Goal: Check status: Check status

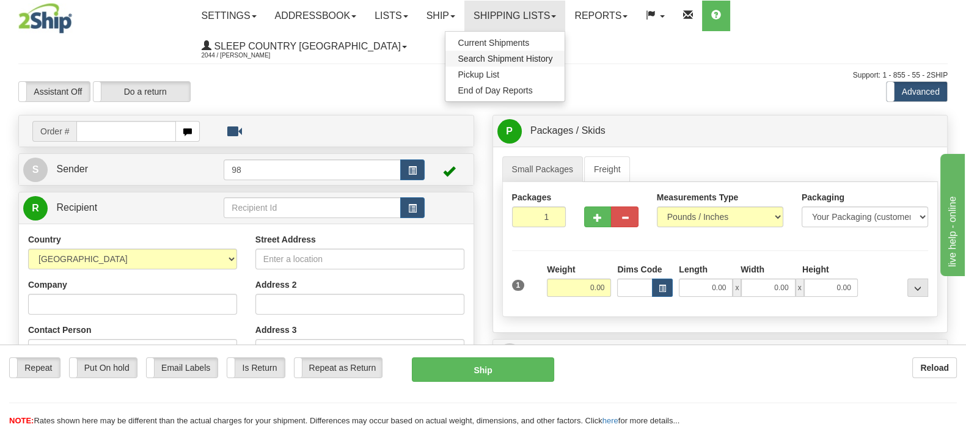
drag, startPoint x: 575, startPoint y: 52, endPoint x: 532, endPoint y: 79, distance: 50.5
click at [565, 53] on link "Search Shipment History" at bounding box center [505, 59] width 119 height 16
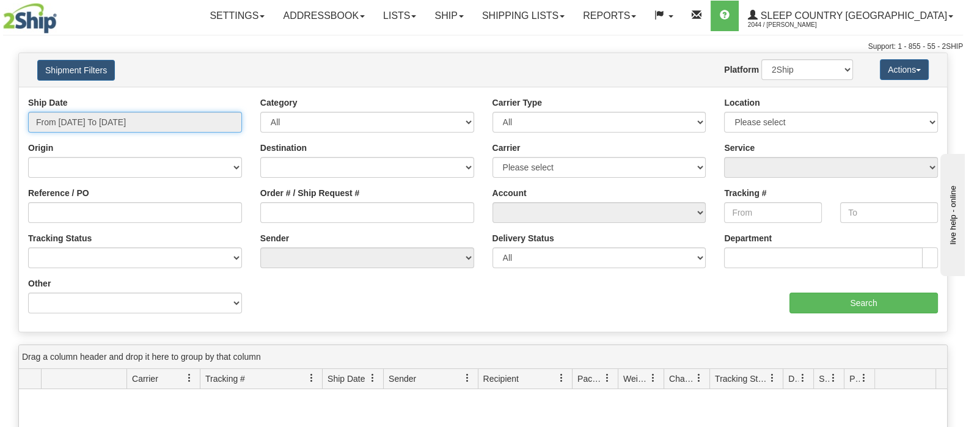
click at [131, 122] on input "From 09/11/2025 To 09/12/2025" at bounding box center [135, 122] width 214 height 21
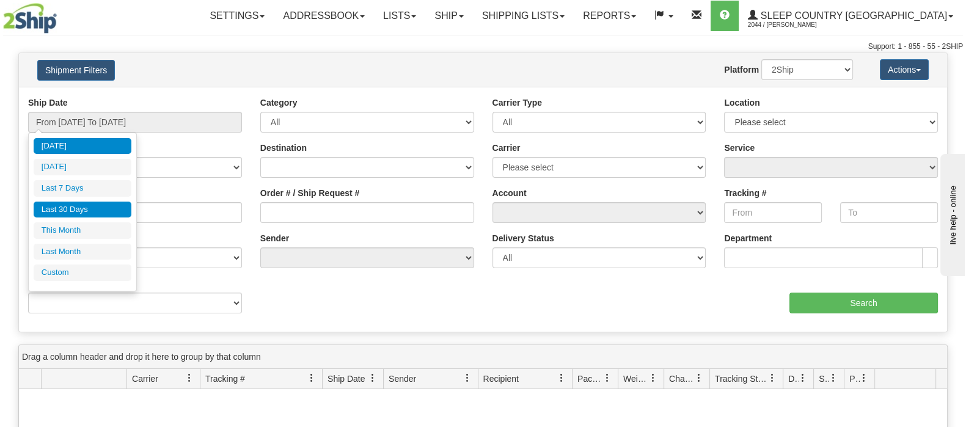
click at [107, 206] on li "Last 30 Days" at bounding box center [83, 210] width 98 height 17
type input "From 08/14/2025 To 09/12/2025"
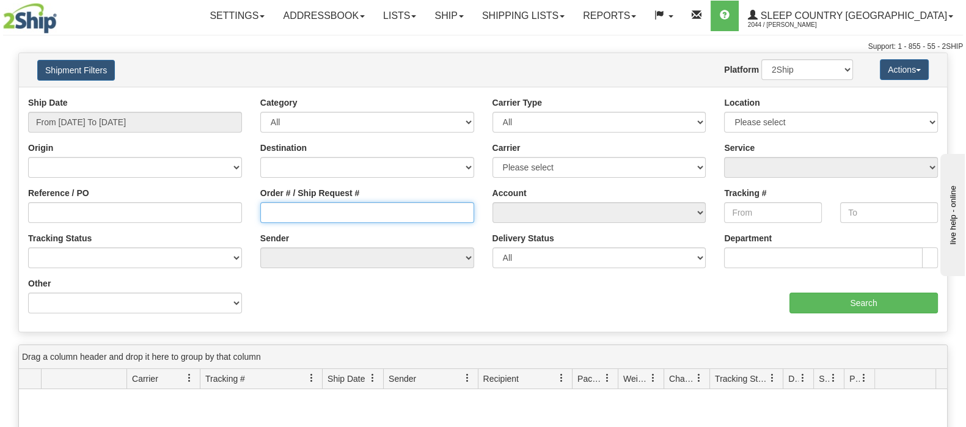
click at [336, 215] on input "Order # / Ship Request #" at bounding box center [367, 212] width 214 height 21
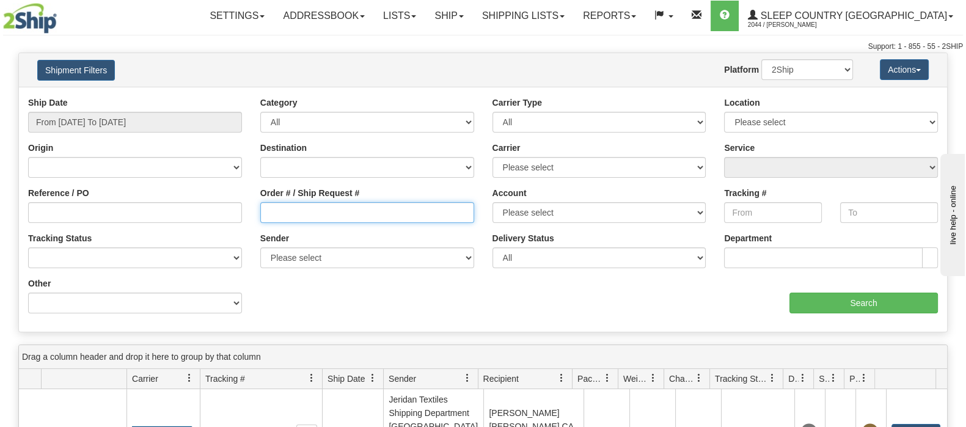
paste input "9000I085807"
type input "9000I085807"
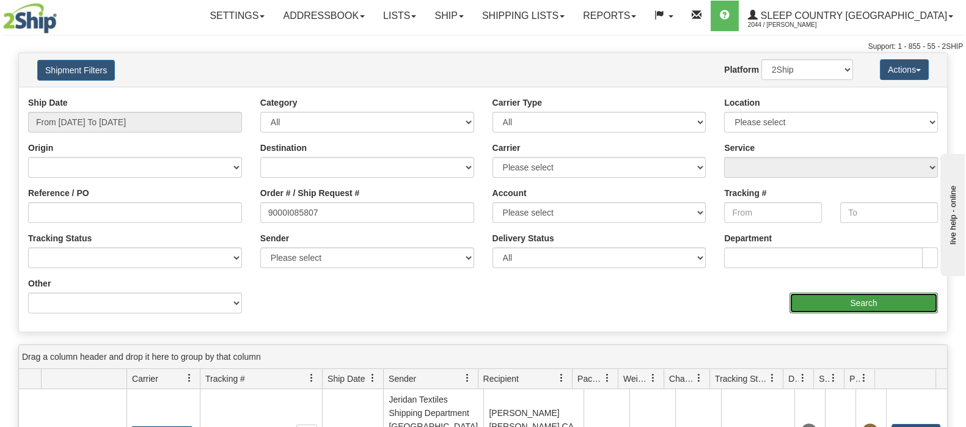
click at [816, 299] on input "Search" at bounding box center [864, 303] width 149 height 21
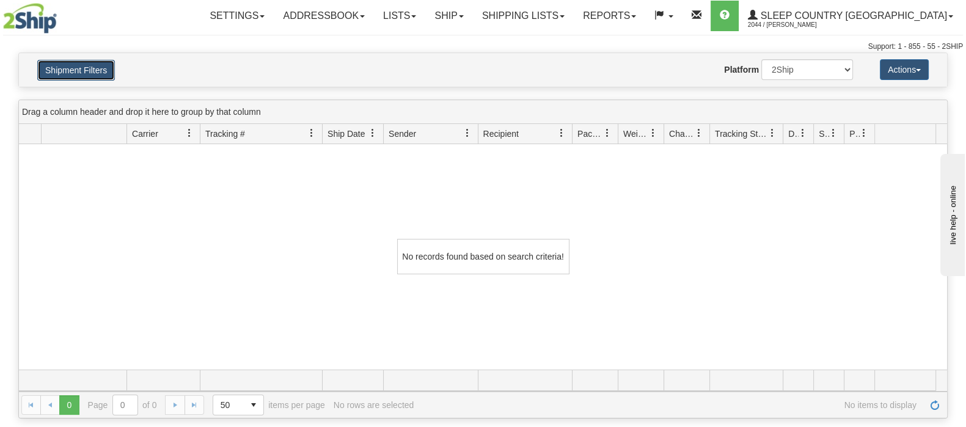
click at [87, 64] on button "Shipment Filters" at bounding box center [76, 70] width 78 height 21
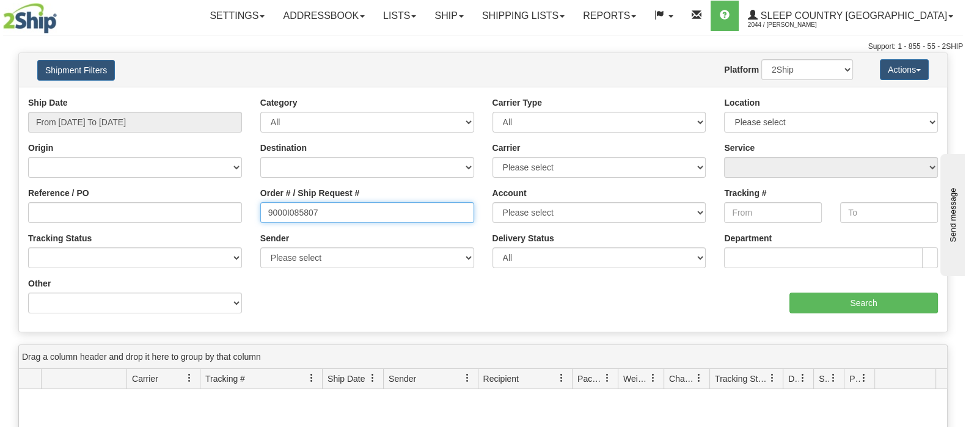
drag, startPoint x: 347, startPoint y: 216, endPoint x: 221, endPoint y: 203, distance: 126.6
click at [221, 97] on div "Reference / PO Order # / Ship Request # 9000I085807 Account Please select Canad…" at bounding box center [483, 97] width 929 height 0
paste input "64511"
type input "9000I064511"
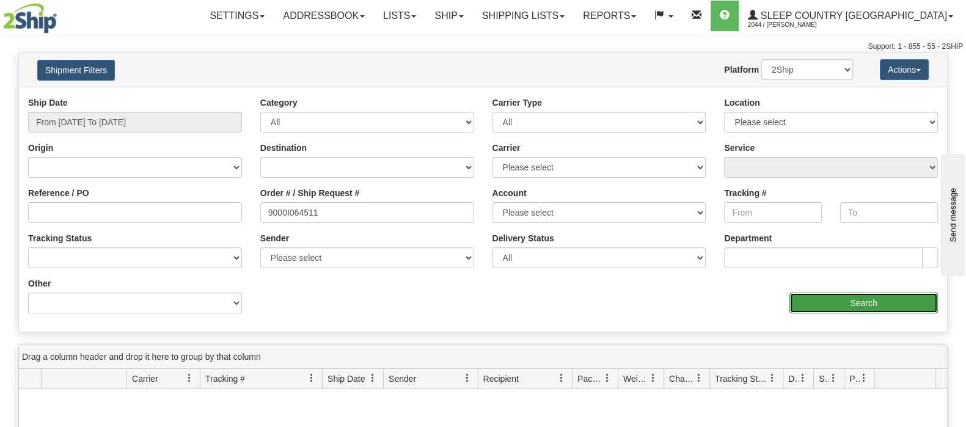
click at [833, 299] on input "Search" at bounding box center [864, 303] width 149 height 21
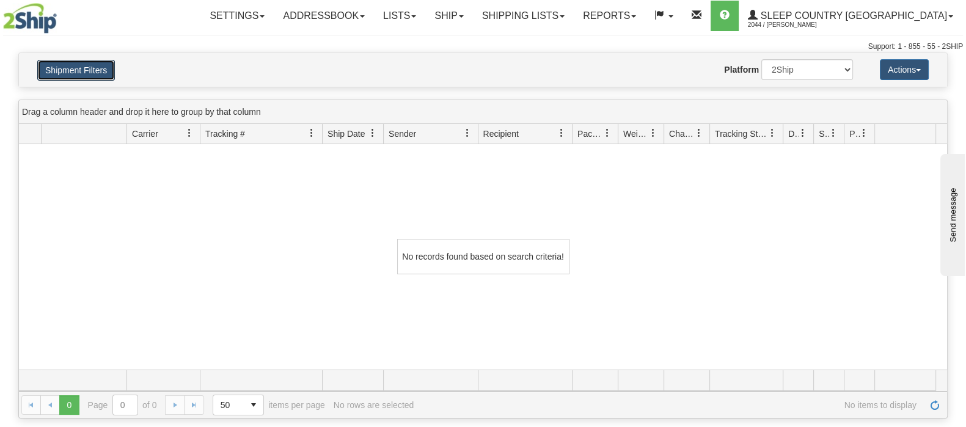
drag, startPoint x: 70, startPoint y: 70, endPoint x: 101, endPoint y: 96, distance: 41.2
click at [70, 70] on button "Shipment Filters" at bounding box center [76, 70] width 78 height 21
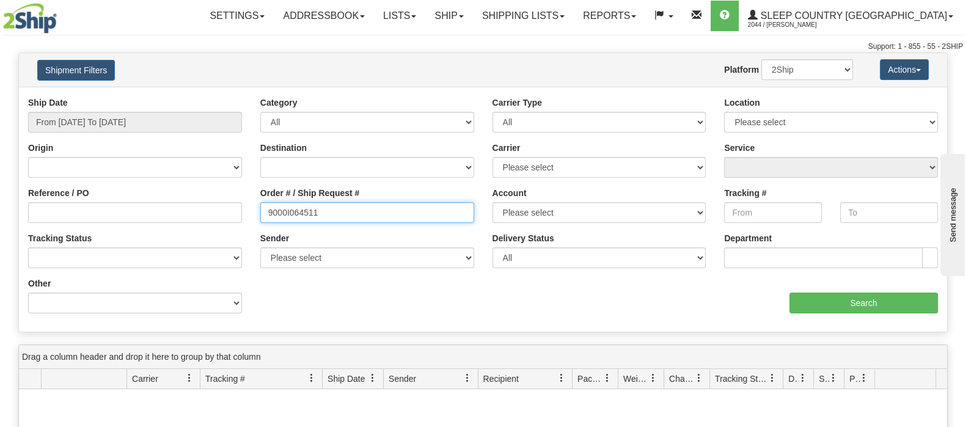
drag, startPoint x: 315, startPoint y: 213, endPoint x: 219, endPoint y: 206, distance: 96.2
click at [219, 97] on div "Reference / PO Order # / Ship Request # 9000I064511 Account Please select Canad…" at bounding box center [483, 97] width 929 height 0
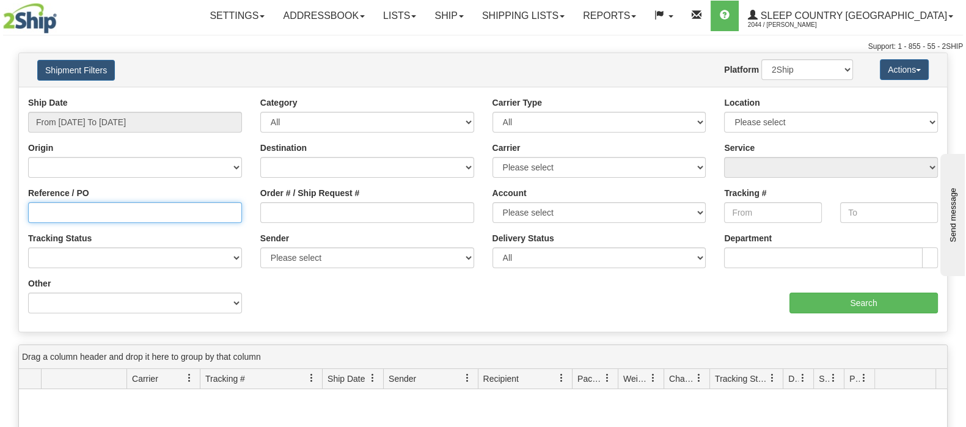
click at [217, 206] on input "Reference / PO" at bounding box center [135, 212] width 214 height 21
paste input "9000I064511"
type input "9000I064511"
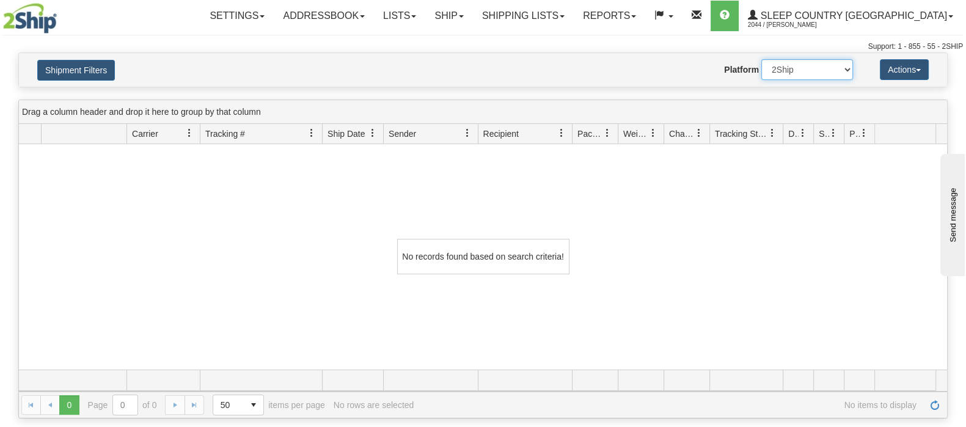
click at [782, 65] on select "2Ship Imported" at bounding box center [808, 69] width 92 height 21
select select "1"
click at [762, 59] on select "2Ship Imported" at bounding box center [808, 69] width 92 height 21
click at [111, 72] on button "Shipment Filters" at bounding box center [76, 70] width 78 height 21
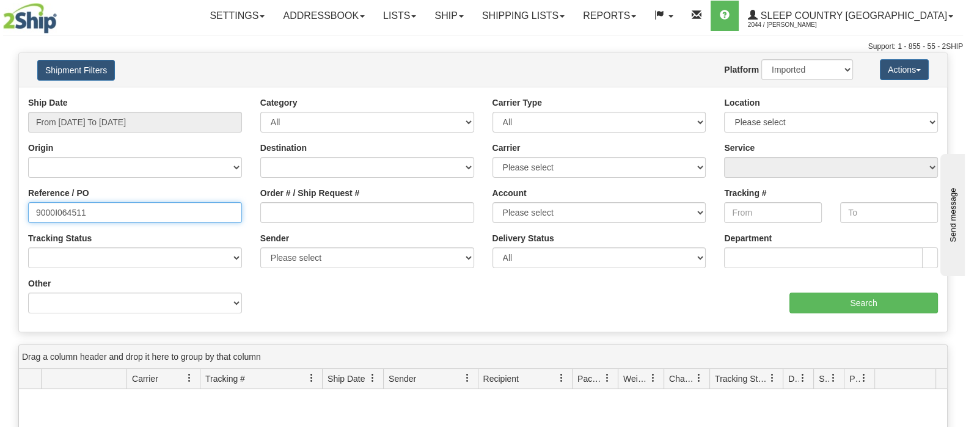
drag, startPoint x: 94, startPoint y: 210, endPoint x: -24, endPoint y: 212, distance: 118.6
click at [0, 212] on html "Upgrade Account Cancel Toggle navigation Settings New Senders" at bounding box center [483, 213] width 966 height 427
type input "1056583"
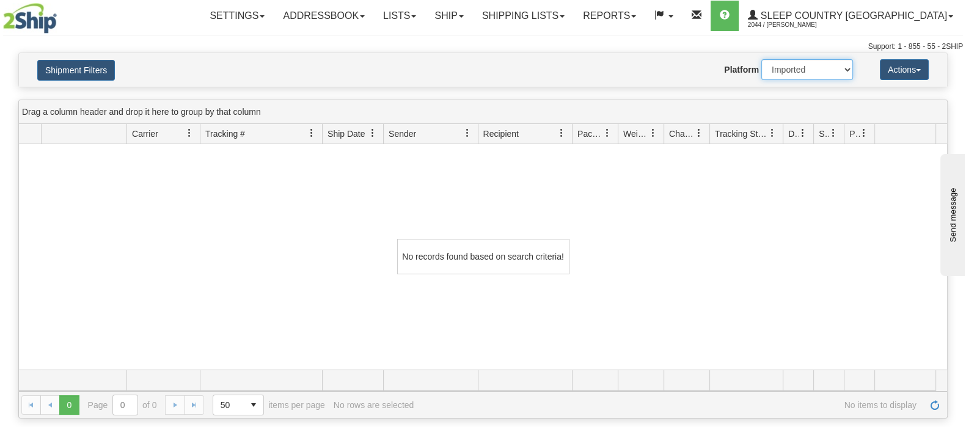
click at [808, 67] on select "2Ship Imported" at bounding box center [808, 69] width 92 height 21
click at [762, 59] on select "2Ship Imported" at bounding box center [808, 69] width 92 height 21
click at [81, 72] on button "Shipment Filters" at bounding box center [76, 70] width 78 height 21
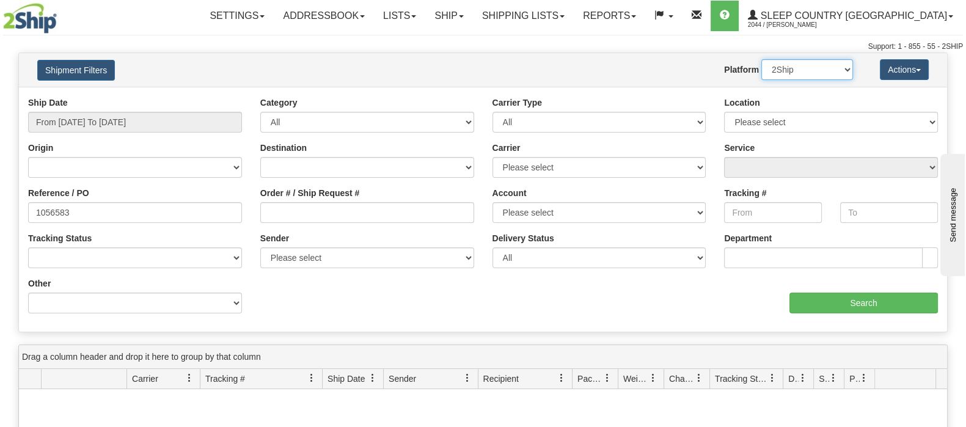
click at [798, 72] on select "2Ship Imported" at bounding box center [808, 69] width 92 height 21
select select "1"
click at [762, 59] on select "2Ship Imported" at bounding box center [808, 69] width 92 height 21
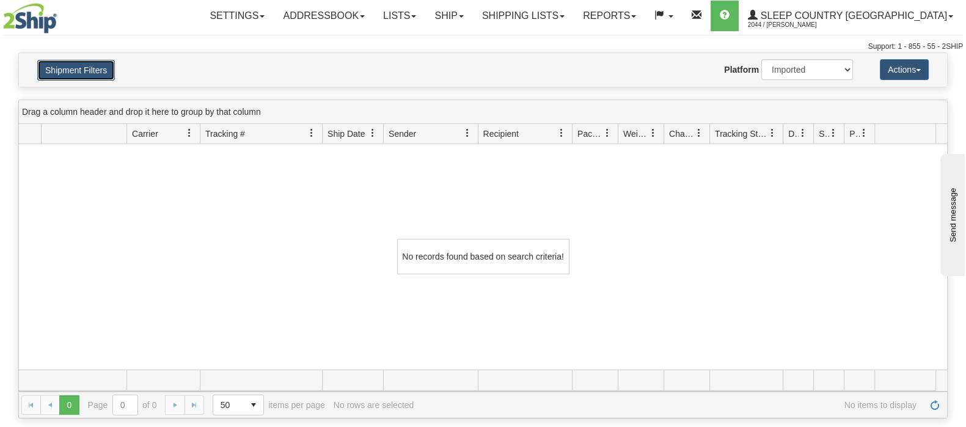
click at [89, 72] on button "Shipment Filters" at bounding box center [76, 70] width 78 height 21
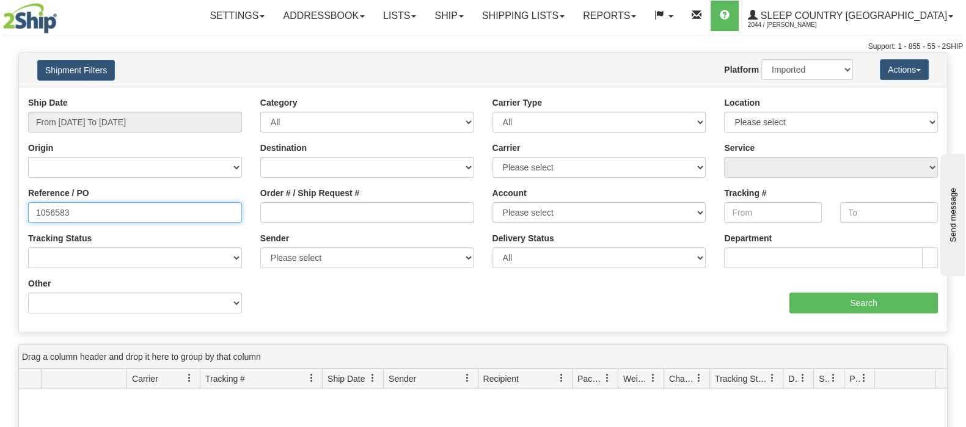
drag, startPoint x: 31, startPoint y: 218, endPoint x: 0, endPoint y: 225, distance: 31.3
click at [0, 218] on html "Upgrade Account Cancel Toggle navigation Settings New Senders" at bounding box center [483, 213] width 966 height 427
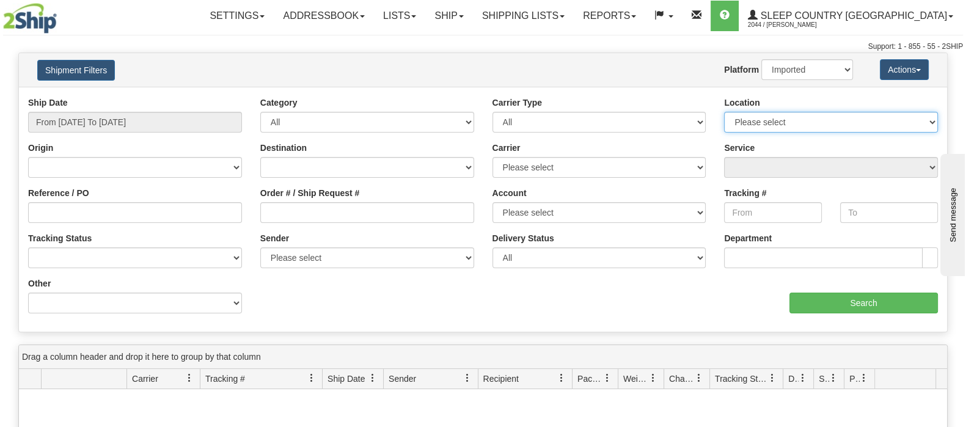
drag, startPoint x: 830, startPoint y: 118, endPoint x: 822, endPoint y: 130, distance: 14.1
click at [828, 120] on select "Please select Old Toronto DC 921 922 93 94 97 390 915 916 98 902 95 96 90 91 92…" at bounding box center [831, 122] width 214 height 21
select select "7634"
click at [724, 112] on select "Please select Old Toronto DC 921 922 93 94 97 390 915 916 98 902 95 96 90 91 92…" at bounding box center [831, 122] width 214 height 21
click at [141, 200] on div "Reference / PO" at bounding box center [135, 205] width 214 height 36
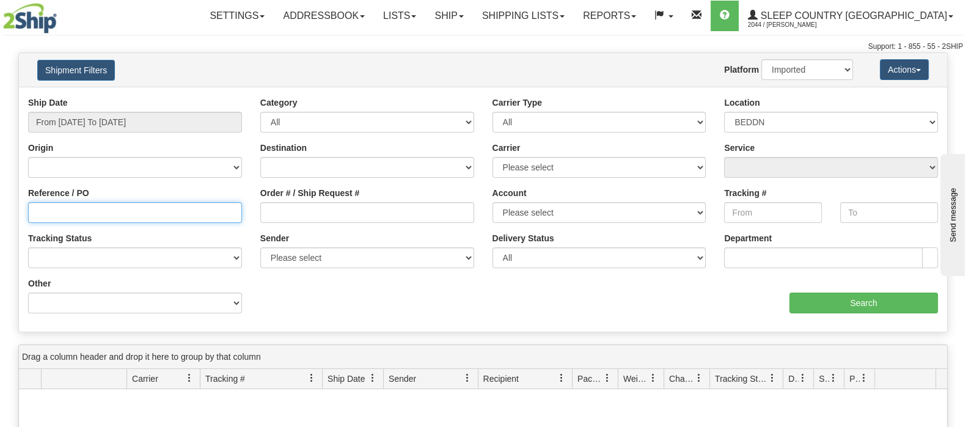
click at [142, 206] on input "Reference / PO" at bounding box center [135, 212] width 214 height 21
paste input "1056583"
type input "1056583"
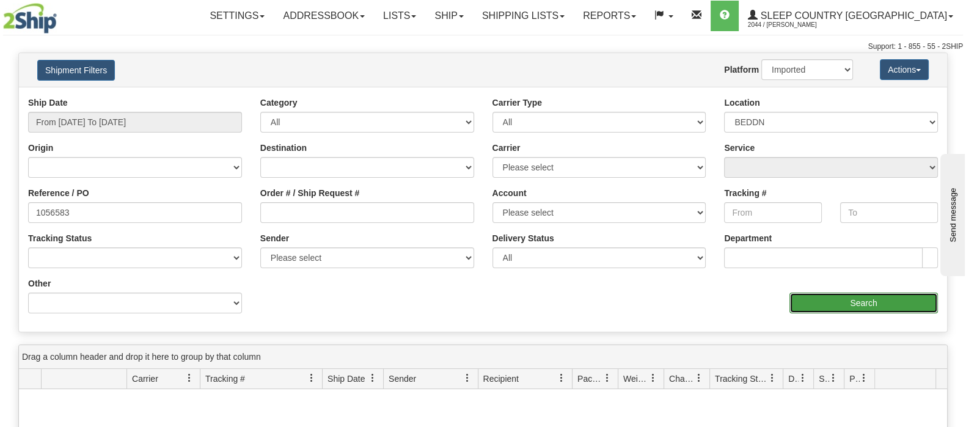
click at [881, 301] on input "Search" at bounding box center [864, 303] width 149 height 21
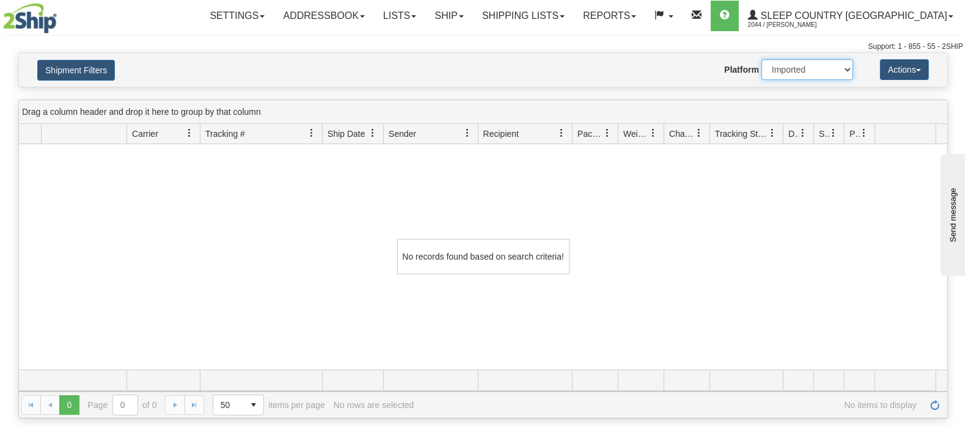
drag, startPoint x: 776, startPoint y: 59, endPoint x: 777, endPoint y: 68, distance: 8.6
click at [776, 59] on select "2Ship Imported" at bounding box center [808, 69] width 92 height 21
select select "0"
click at [762, 59] on select "2Ship Imported" at bounding box center [808, 69] width 92 height 21
click at [97, 63] on button "Shipment Filters" at bounding box center [76, 70] width 78 height 21
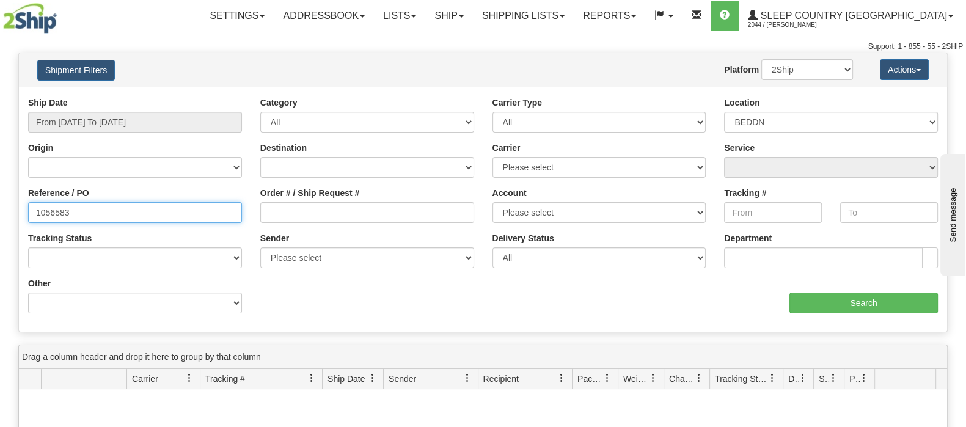
click at [125, 218] on input "1056583" at bounding box center [135, 212] width 214 height 21
click at [34, 213] on input "1056583" at bounding box center [135, 212] width 214 height 21
drag, startPoint x: 73, startPoint y: 215, endPoint x: -12, endPoint y: 207, distance: 84.8
click at [0, 207] on html "Upgrade Account Cancel Toggle navigation Settings New Senders" at bounding box center [483, 213] width 966 height 427
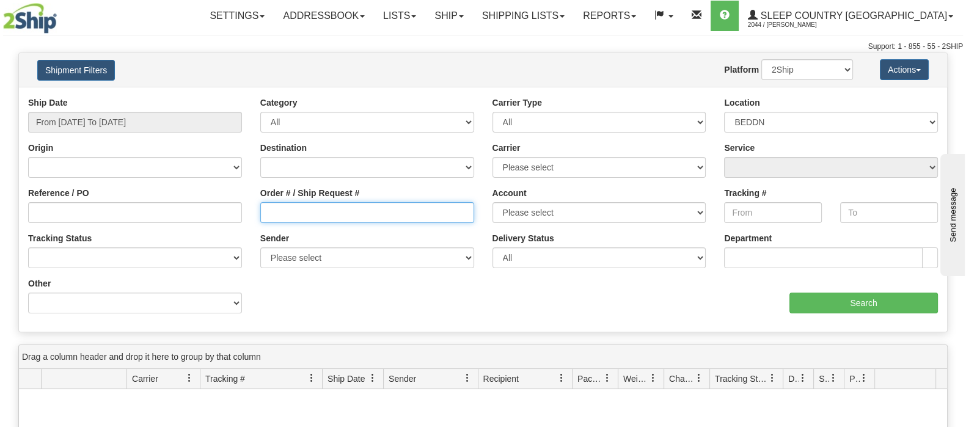
click at [411, 209] on input "Order # / Ship Request #" at bounding box center [367, 212] width 214 height 21
paste input "1056583"
type input "1056583"
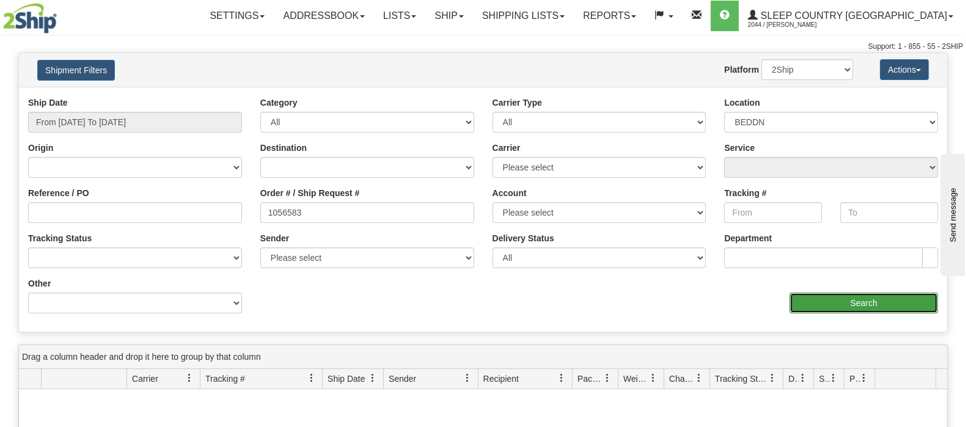
click at [828, 297] on input "Search" at bounding box center [864, 303] width 149 height 21
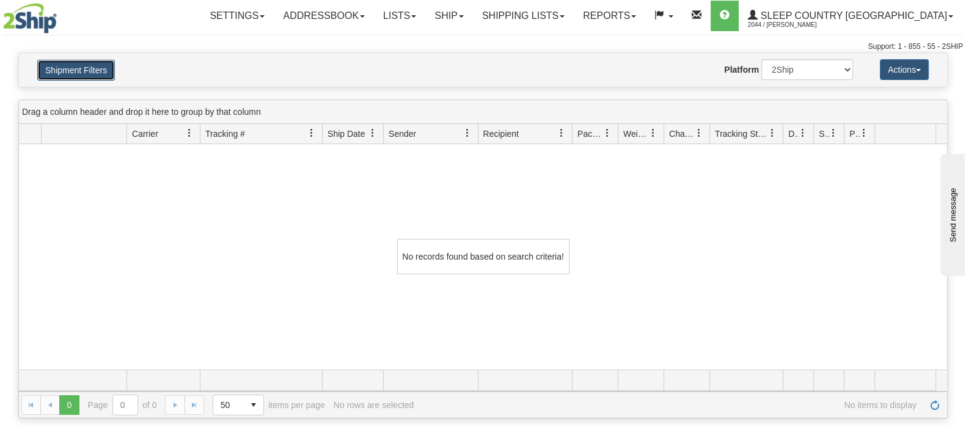
click at [101, 68] on button "Shipment Filters" at bounding box center [76, 70] width 78 height 21
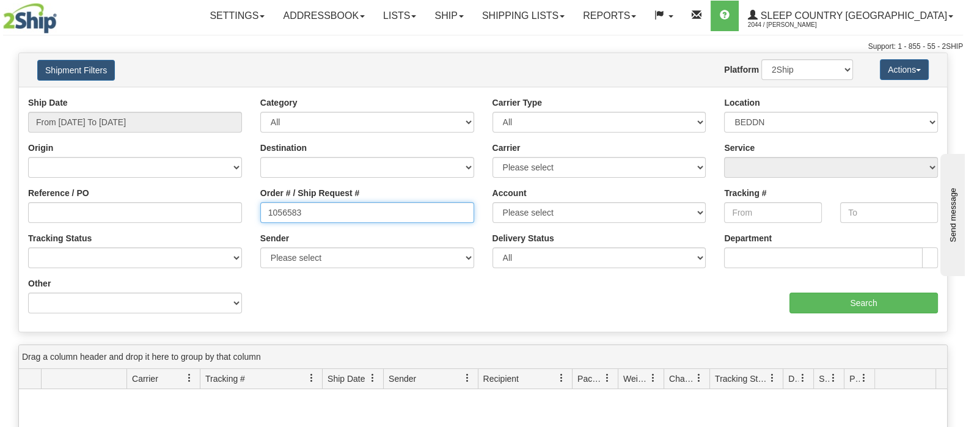
drag, startPoint x: 312, startPoint y: 212, endPoint x: 239, endPoint y: 201, distance: 74.1
click at [237, 97] on div "Reference / PO Order # / Ship Request # 1056583 Account Please select Canada Po…" at bounding box center [483, 97] width 929 height 0
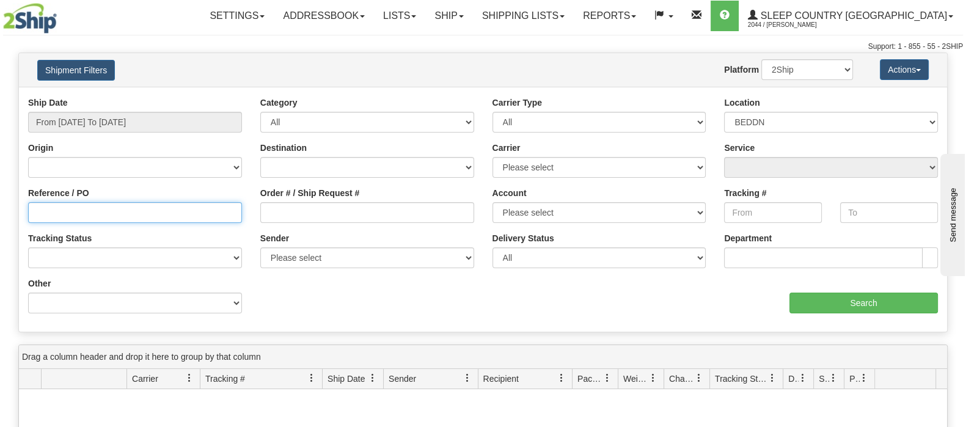
click at [183, 214] on input "Reference / PO" at bounding box center [135, 212] width 214 height 21
paste input "9000I064511"
type input "9000I064511"
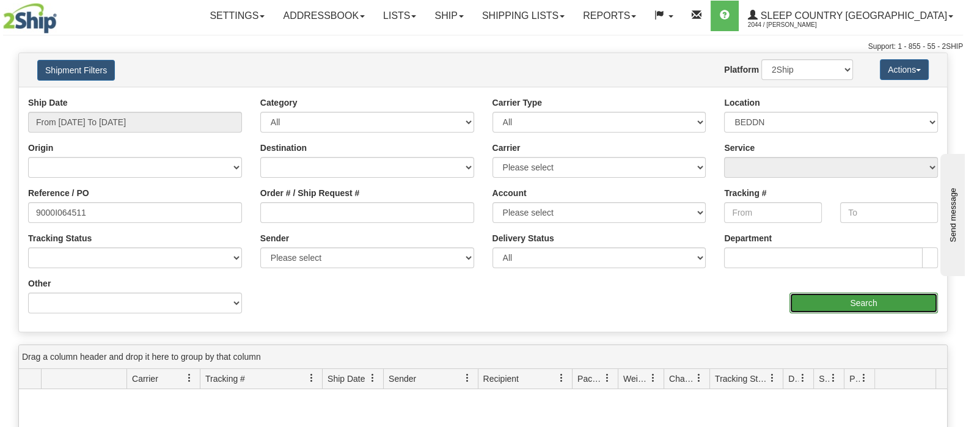
click at [853, 297] on input "Search" at bounding box center [864, 303] width 149 height 21
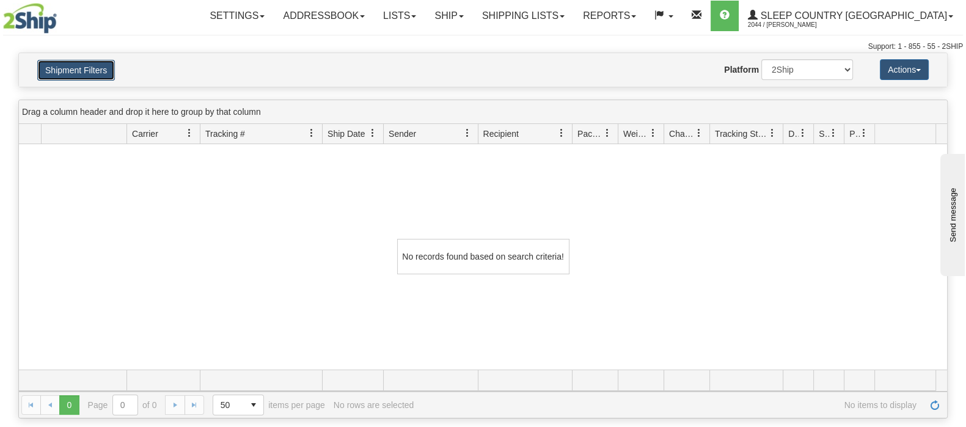
click at [85, 68] on button "Shipment Filters" at bounding box center [76, 70] width 78 height 21
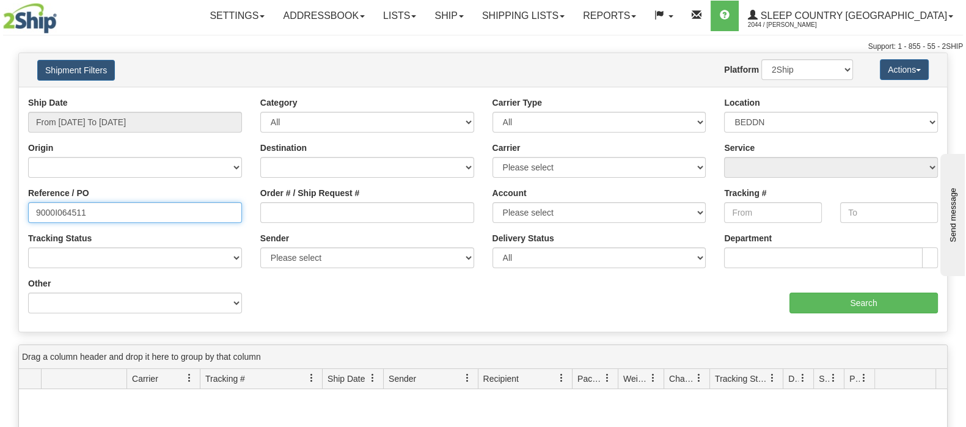
drag, startPoint x: 70, startPoint y: 210, endPoint x: -5, endPoint y: 212, distance: 74.6
click at [0, 212] on html "Upgrade Account Cancel Toggle navigation Settings New Senders" at bounding box center [483, 213] width 966 height 427
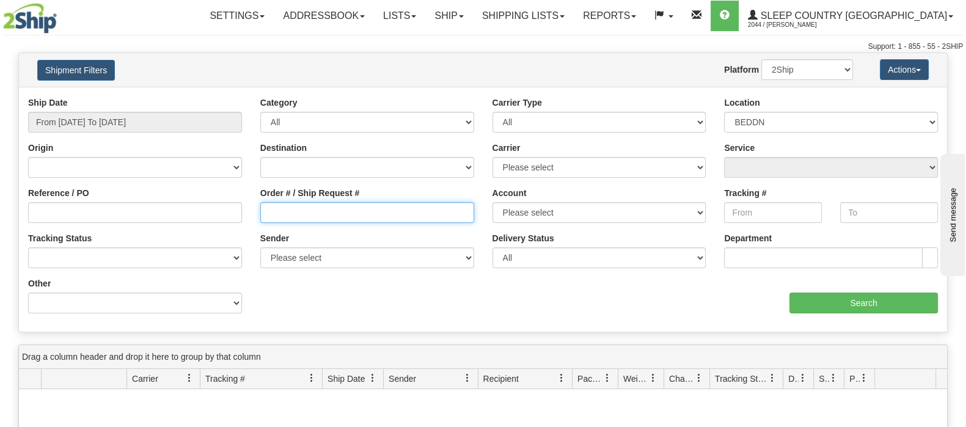
click at [351, 221] on input "Order # / Ship Request #" at bounding box center [367, 212] width 214 height 21
paste input "1025093"
type input "1025093"
click at [837, 72] on select "2Ship Imported" at bounding box center [808, 69] width 92 height 21
select select "1"
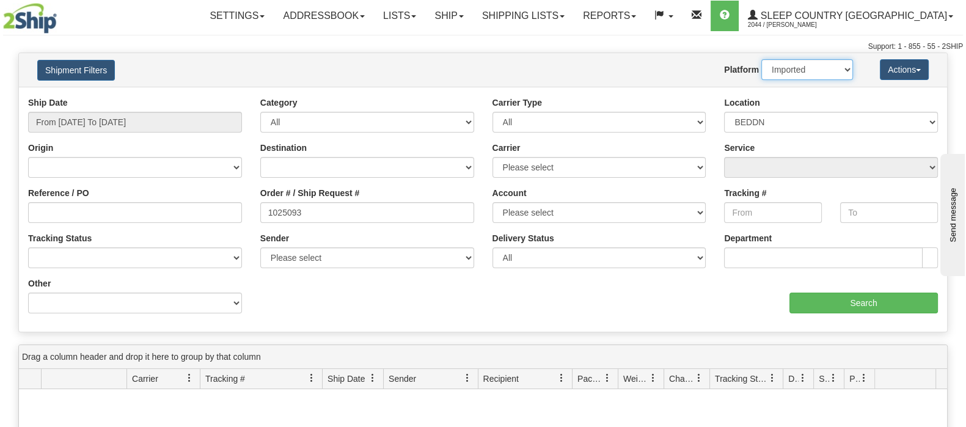
click at [762, 59] on select "2Ship Imported" at bounding box center [808, 69] width 92 height 21
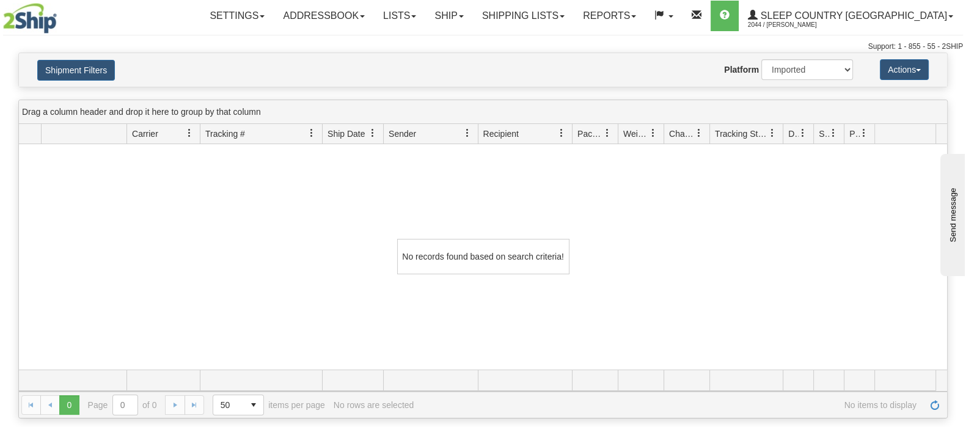
click at [105, 56] on div "Shipment Filters Website Agent Nothing selected Client User Platform 2Ship Impo…" at bounding box center [483, 70] width 929 height 34
click at [110, 70] on button "Shipment Filters" at bounding box center [76, 70] width 78 height 21
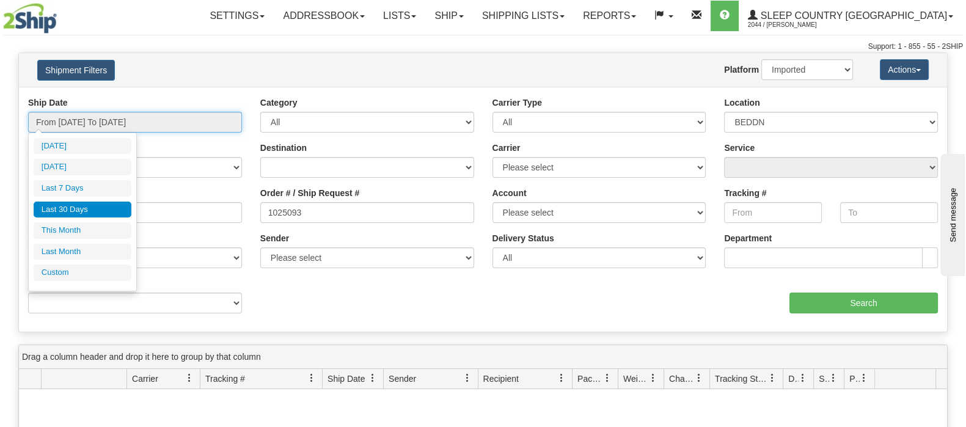
click at [138, 122] on input "From 08/14/2025 To 09/12/2025" at bounding box center [135, 122] width 214 height 21
drag, startPoint x: 118, startPoint y: 207, endPoint x: 383, endPoint y: 227, distance: 265.4
click at [122, 209] on li "Last 30 Days" at bounding box center [83, 210] width 98 height 17
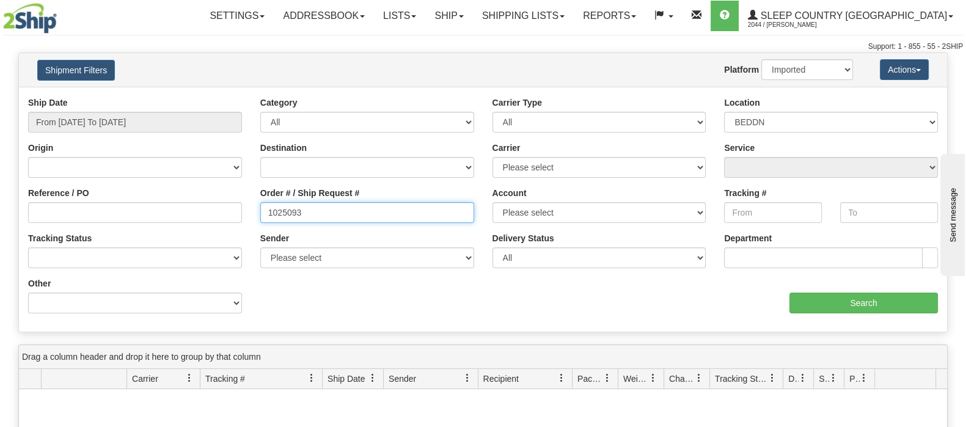
drag, startPoint x: 304, startPoint y: 215, endPoint x: 187, endPoint y: 215, distance: 116.8
click at [180, 97] on div "Reference / PO Order # / Ship Request # 1025093 Account Please select Canada Po…" at bounding box center [483, 97] width 929 height 0
paste input "9000I067615"
type input "9000I067615"
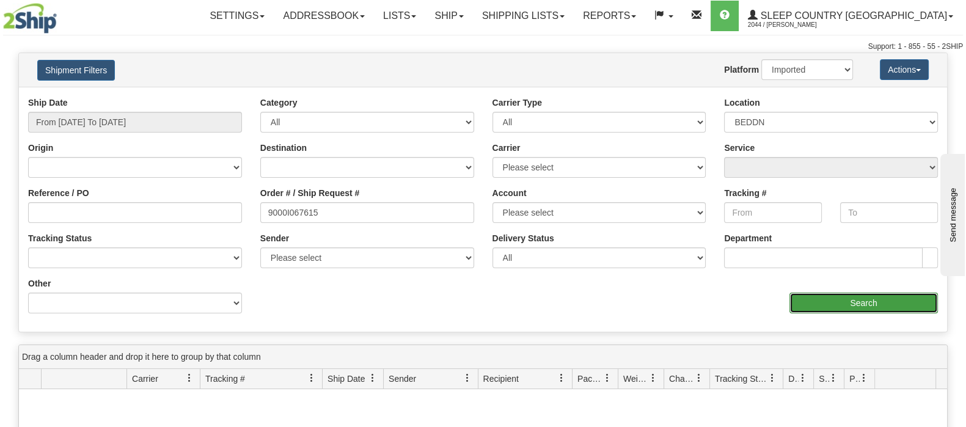
click at [889, 298] on input "Search" at bounding box center [864, 303] width 149 height 21
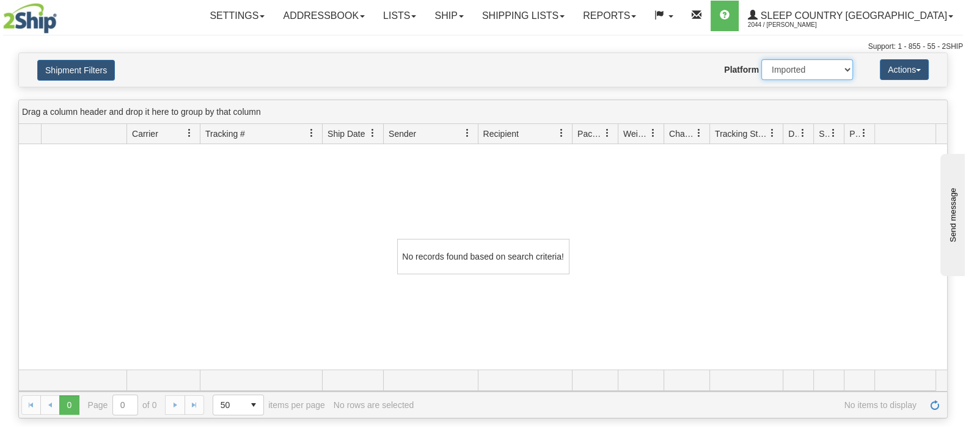
click at [798, 65] on select "2Ship Imported" at bounding box center [808, 69] width 92 height 21
select select "0"
click at [762, 59] on select "2Ship Imported" at bounding box center [808, 69] width 92 height 21
click at [93, 73] on button "Shipment Filters" at bounding box center [76, 70] width 78 height 21
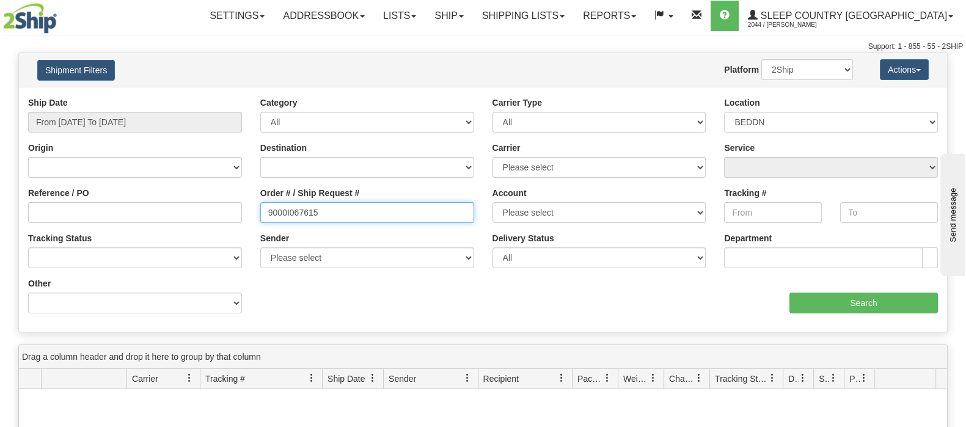
drag, startPoint x: 338, startPoint y: 216, endPoint x: 212, endPoint y: 207, distance: 126.2
click at [212, 97] on div "Reference / PO Order # / Ship Request # 9000I067615 Account Please select Canad…" at bounding box center [483, 97] width 929 height 0
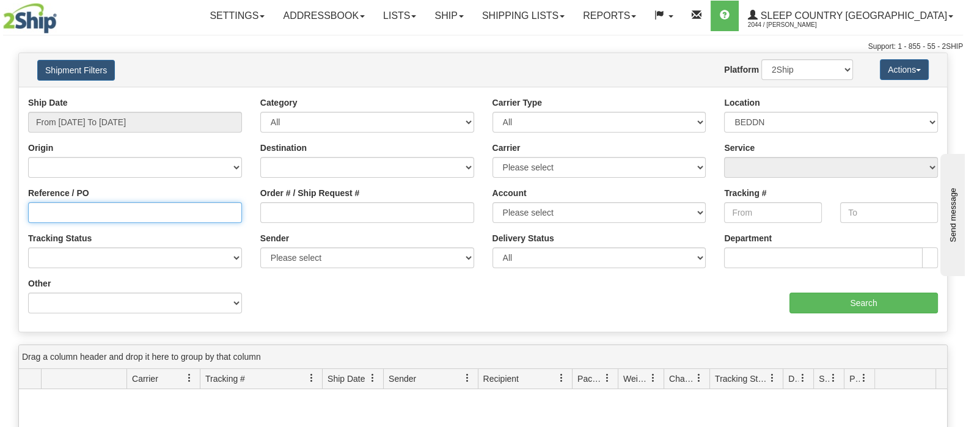
click at [214, 216] on input "Reference / PO" at bounding box center [135, 212] width 214 height 21
paste input "9000I067615"
type input "9000I067615"
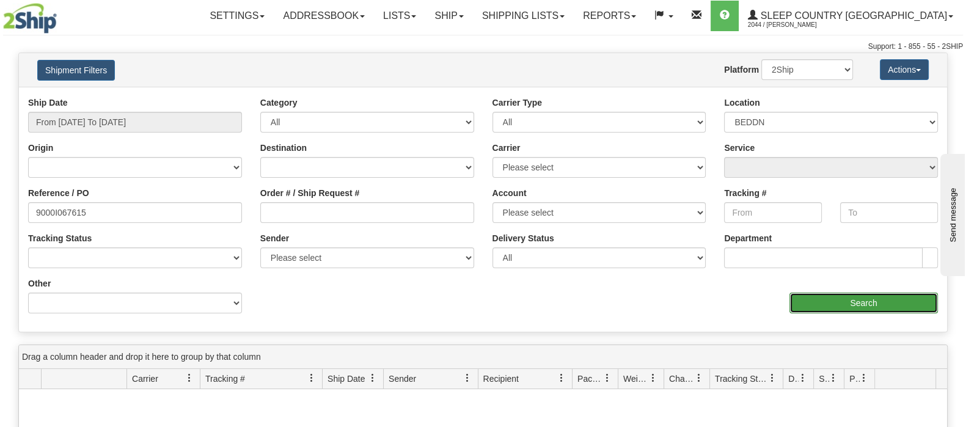
click at [822, 298] on input "Search" at bounding box center [864, 303] width 149 height 21
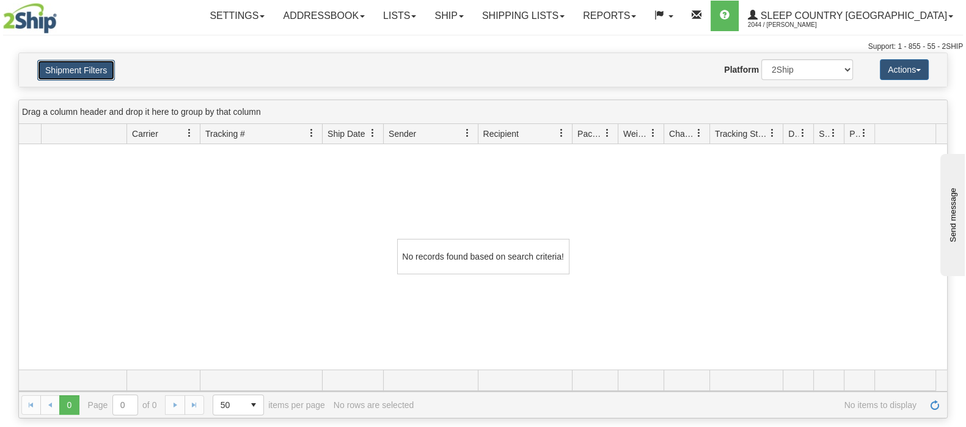
click at [74, 70] on button "Shipment Filters" at bounding box center [76, 70] width 78 height 21
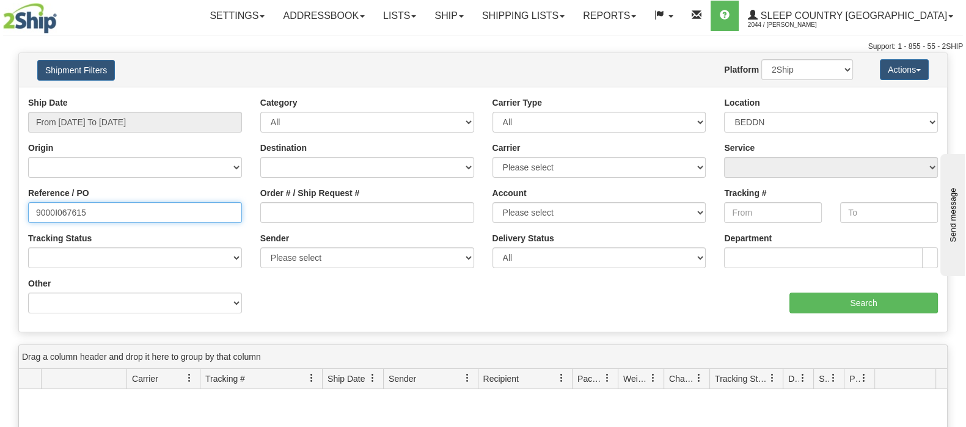
drag, startPoint x: 119, startPoint y: 218, endPoint x: -70, endPoint y: 216, distance: 189.5
click at [0, 216] on html "Upgrade Account Cancel Toggle navigation Settings New Senders" at bounding box center [483, 213] width 966 height 427
click at [373, 214] on input "Order # / Ship Request #" at bounding box center [367, 212] width 214 height 21
drag, startPoint x: 150, startPoint y: 212, endPoint x: -55, endPoint y: 215, distance: 204.8
click at [0, 215] on html "Upgrade Account Cancel Toggle navigation Settings New Senders" at bounding box center [483, 213] width 966 height 427
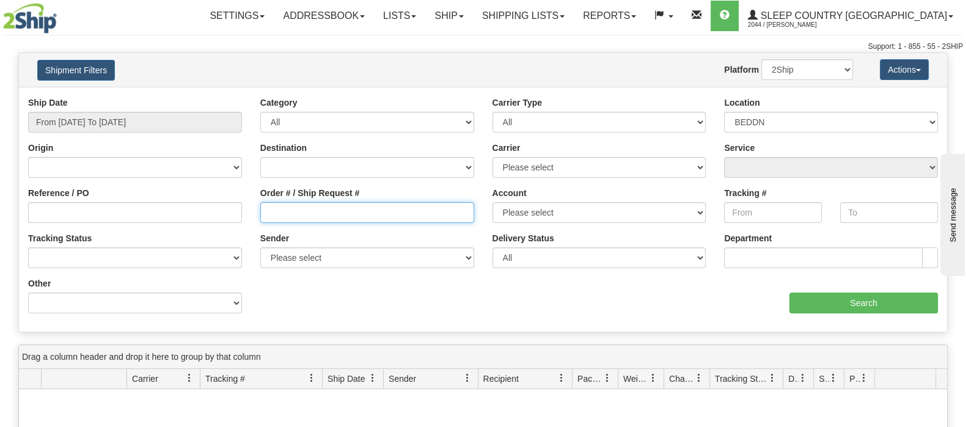
click at [403, 207] on input "Order # / Ship Request #" at bounding box center [367, 212] width 214 height 21
paste input "9000I067615"
type input "9000I067615"
click at [807, 62] on select "2Ship Imported" at bounding box center [808, 69] width 92 height 21
select select "1"
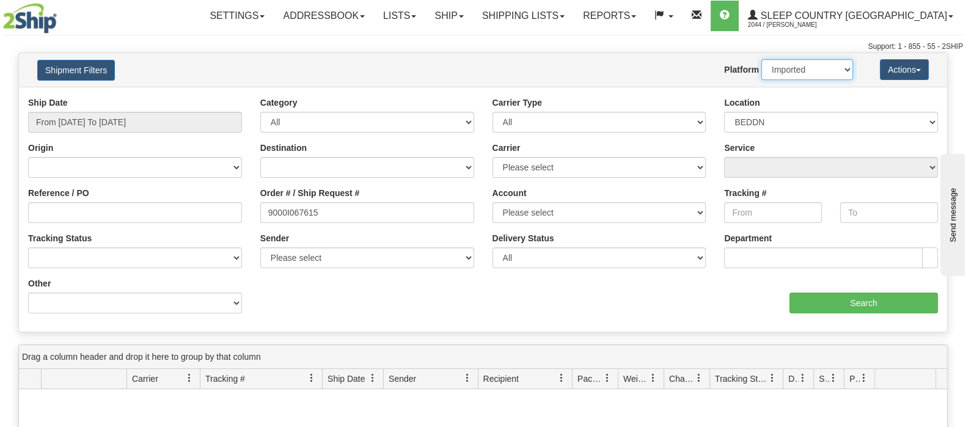
click at [762, 59] on select "2Ship Imported" at bounding box center [808, 69] width 92 height 21
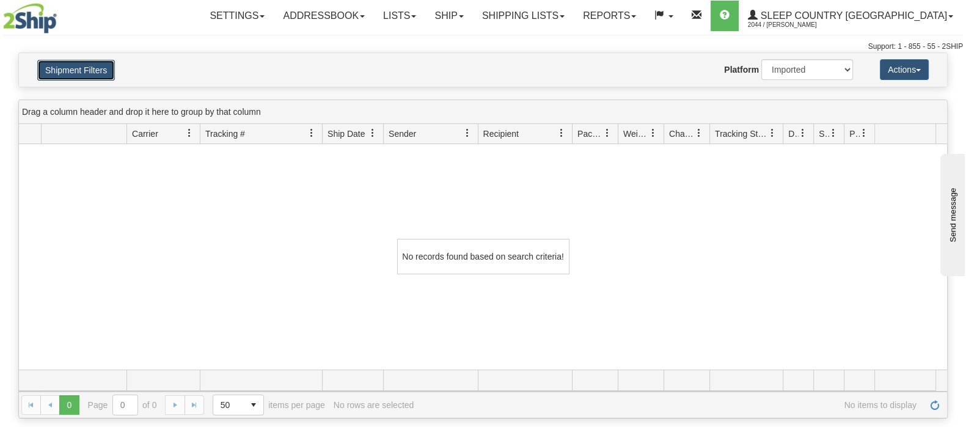
click at [57, 69] on button "Shipment Filters" at bounding box center [76, 70] width 78 height 21
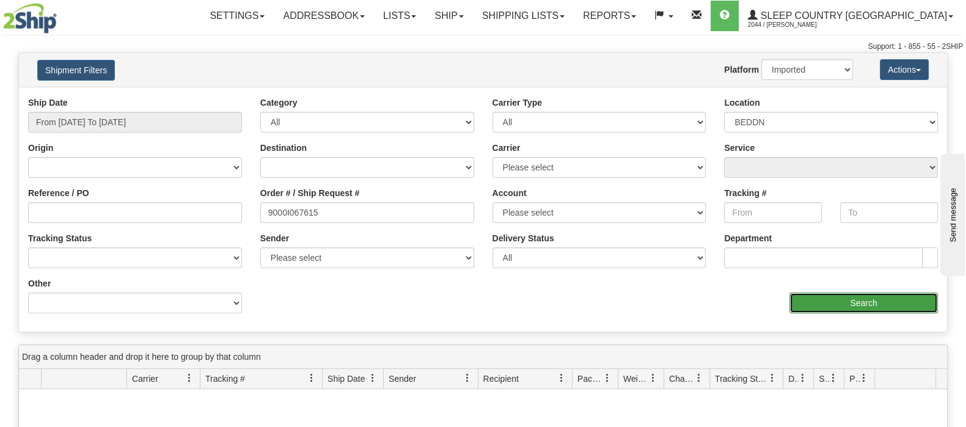
click at [822, 305] on input "Search" at bounding box center [864, 303] width 149 height 21
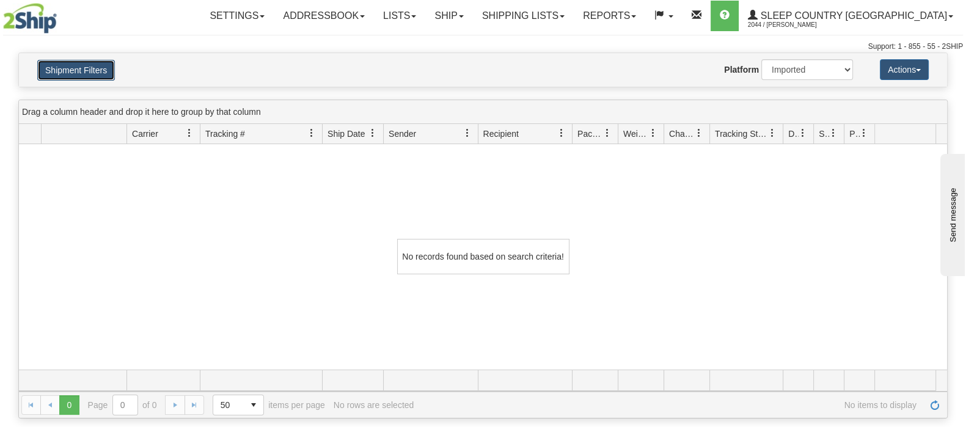
click at [78, 60] on button "Shipment Filters" at bounding box center [76, 70] width 78 height 21
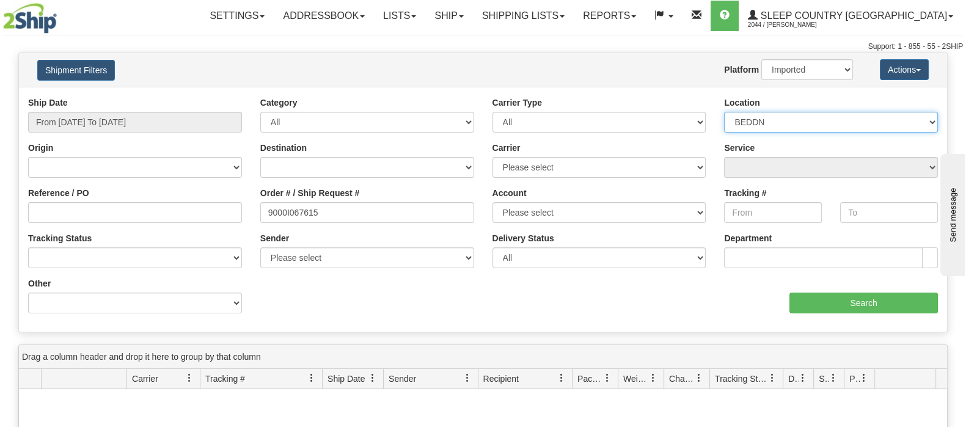
drag, startPoint x: 795, startPoint y: 113, endPoint x: 797, endPoint y: 120, distance: 7.7
click at [795, 113] on select "Please select Old Toronto DC 921 922 93 94 97 390 915 916 98 902 95 96 90 91 92…" at bounding box center [831, 122] width 214 height 21
select select
click at [724, 112] on select "Please select Old Toronto DC 921 922 93 94 97 390 915 916 98 902 95 96 90 91 92…" at bounding box center [831, 122] width 214 height 21
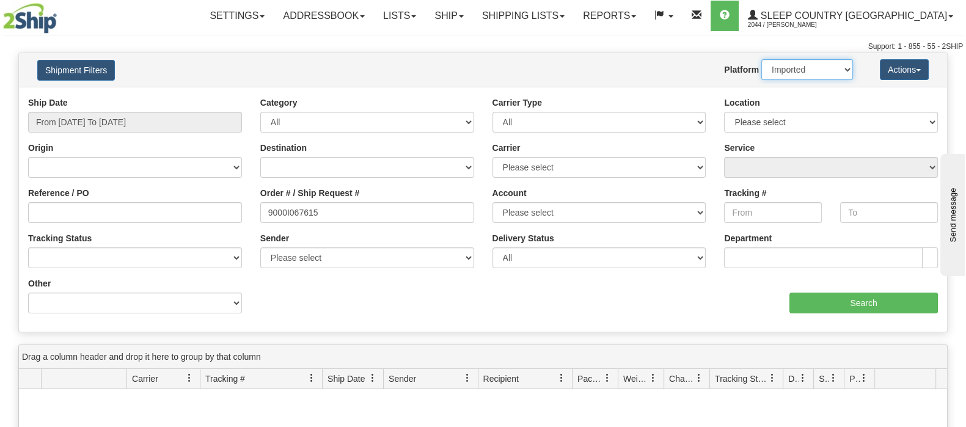
click at [799, 71] on select "2Ship Imported" at bounding box center [808, 69] width 92 height 21
select select "0"
click at [762, 59] on select "2Ship Imported" at bounding box center [808, 69] width 92 height 21
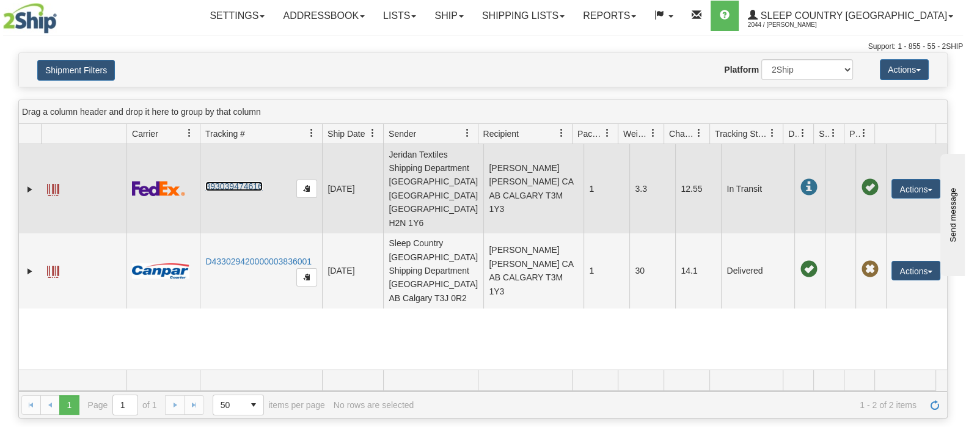
click at [237, 182] on link "393039474616" at bounding box center [233, 187] width 57 height 10
